Goal: Complete application form

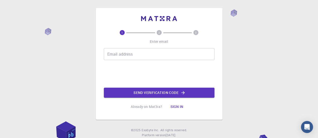
click at [132, 58] on input "Email address" at bounding box center [159, 54] width 111 height 12
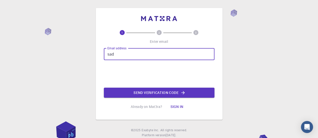
type input "[EMAIL_ADDRESS][DOMAIN_NAME]"
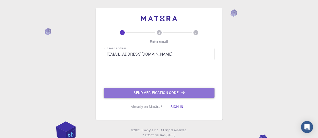
click at [145, 92] on button "Send verification code" at bounding box center [159, 93] width 111 height 10
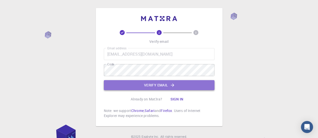
click at [141, 83] on button "Verify email" at bounding box center [159, 85] width 111 height 10
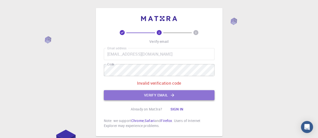
click at [156, 96] on button "Verify email" at bounding box center [159, 95] width 111 height 10
click at [159, 96] on button "Verify email" at bounding box center [159, 95] width 111 height 10
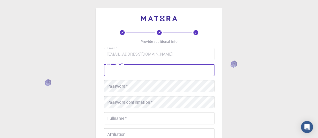
click at [131, 71] on input "username   *" at bounding box center [159, 70] width 111 height 12
type input "SADOCKKEVIN"
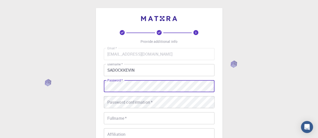
click at [124, 103] on div "Password confirmation   * Password confirmation   *" at bounding box center [159, 103] width 111 height 12
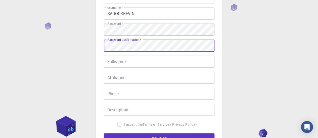
scroll to position [58, 0]
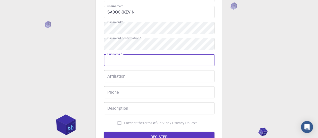
click at [123, 63] on input "Fullname   *" at bounding box center [159, 60] width 111 height 12
type input "[PERSON_NAME]"
type input "61267295"
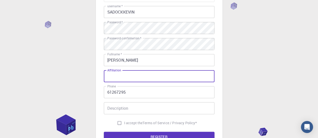
click at [134, 77] on input "Affiliation" at bounding box center [159, 76] width 111 height 12
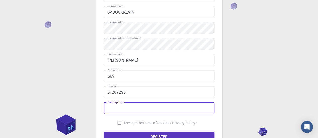
click at [121, 109] on input "Description" at bounding box center [159, 109] width 111 height 12
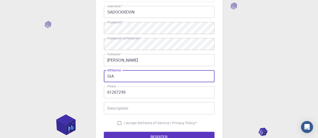
click at [127, 79] on input "GIA" at bounding box center [159, 76] width 111 height 12
type input "G"
type input "[GEOGRAPHIC_DATA]"
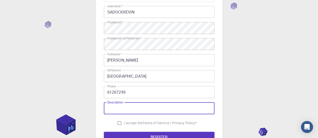
click at [122, 110] on input "Description" at bounding box center [159, 109] width 111 height 12
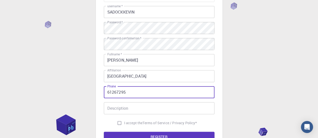
click at [107, 93] on input "61267295" at bounding box center [159, 92] width 111 height 12
type input "[PHONE_NUMBER]"
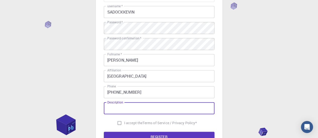
click at [124, 113] on input "Description" at bounding box center [159, 109] width 111 height 12
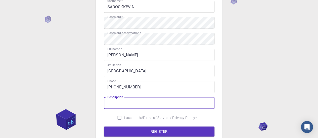
scroll to position [64, 0]
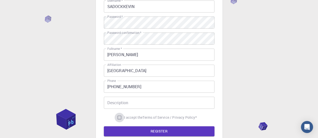
click at [119, 118] on input "I accept the Terms of Service / Privacy Policy *" at bounding box center [120, 118] width 10 height 10
checkbox input "true"
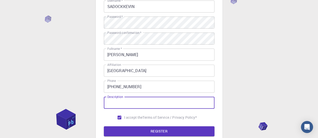
click at [129, 105] on input "Description" at bounding box center [159, 103] width 111 height 12
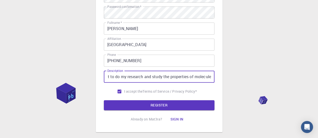
scroll to position [0, 94]
type input "I am a PhD Student at [GEOGRAPHIC_DATA], i want to do my research and study the…"
click at [163, 105] on button "REGISTER" at bounding box center [159, 106] width 111 height 10
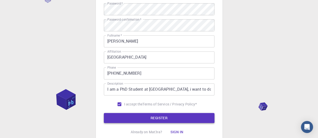
scroll to position [103, 0]
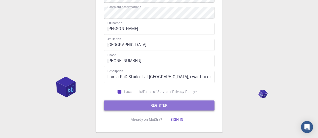
click at [167, 105] on button "REGISTER" at bounding box center [159, 106] width 111 height 10
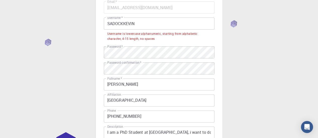
scroll to position [0, 0]
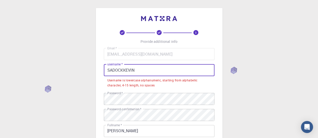
click at [149, 72] on input "SADOCKKEVIN" at bounding box center [159, 70] width 111 height 12
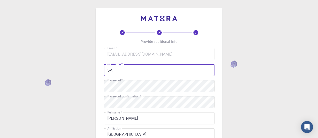
type input "S"
click at [120, 71] on input "sadockkevin" at bounding box center [159, 70] width 111 height 12
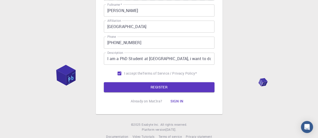
scroll to position [108, 0]
type input "sadock-[PERSON_NAME]"
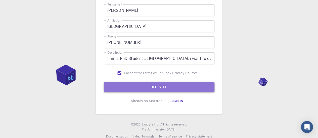
click at [180, 88] on button "REGISTER" at bounding box center [159, 87] width 111 height 10
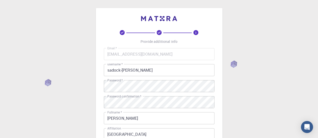
scroll to position [118, 0]
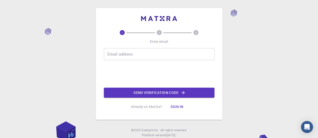
scroll to position [15, 0]
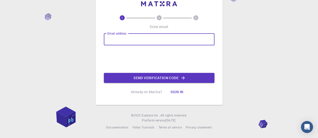
click at [131, 35] on input "Email address" at bounding box center [159, 39] width 111 height 12
type input "[EMAIL_ADDRESS][DOMAIN_NAME]"
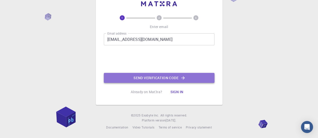
click at [153, 76] on button "Send verification code" at bounding box center [159, 78] width 111 height 10
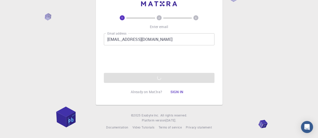
scroll to position [0, 0]
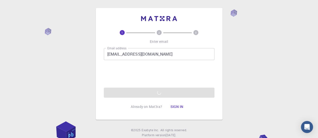
click at [150, 17] on img at bounding box center [159, 18] width 36 height 5
